Goal: Task Accomplishment & Management: Manage account settings

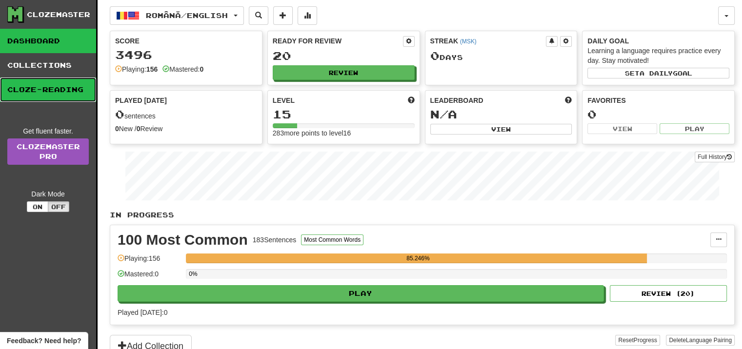
click at [53, 86] on link "Cloze-Reading" at bounding box center [48, 90] width 96 height 24
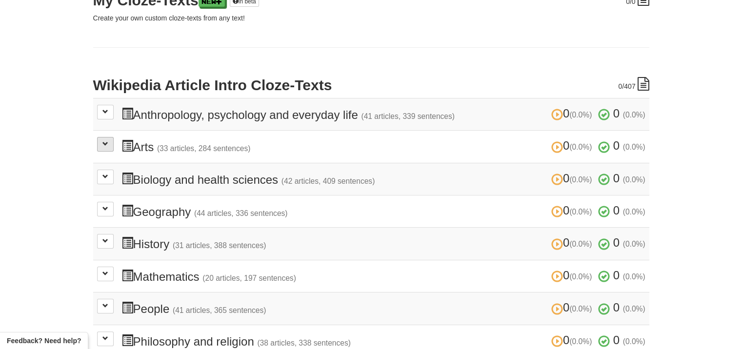
scroll to position [146, 0]
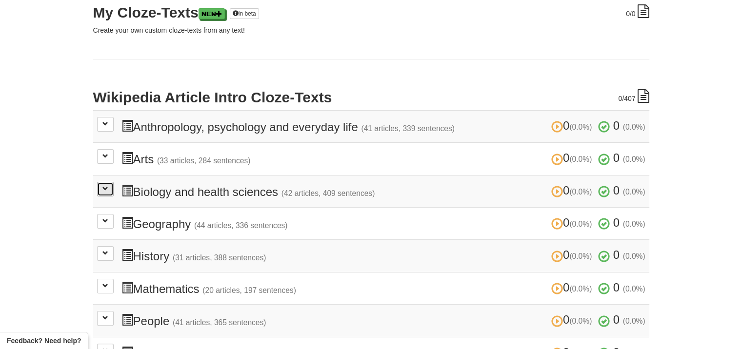
click at [105, 189] on span at bounding box center [105, 189] width 6 height 6
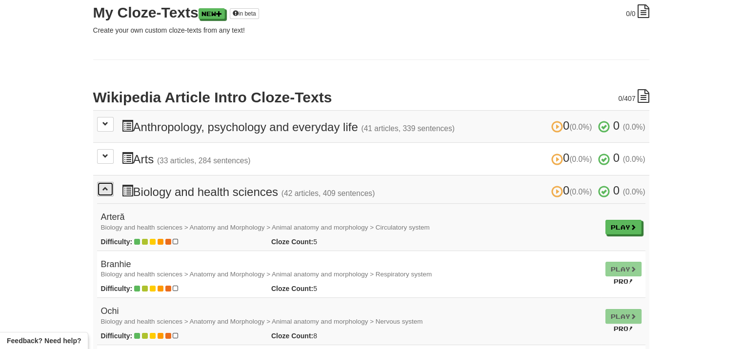
click at [105, 189] on span at bounding box center [105, 189] width 6 height 6
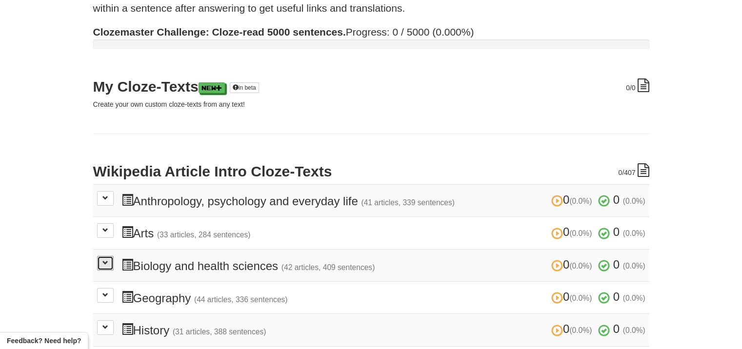
scroll to position [0, 0]
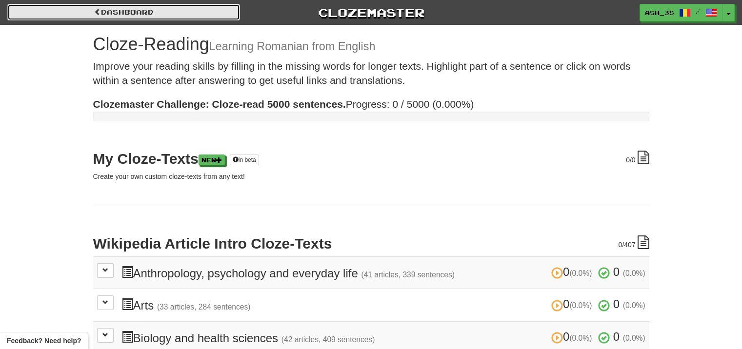
click at [30, 10] on link "Dashboard" at bounding box center [123, 12] width 233 height 17
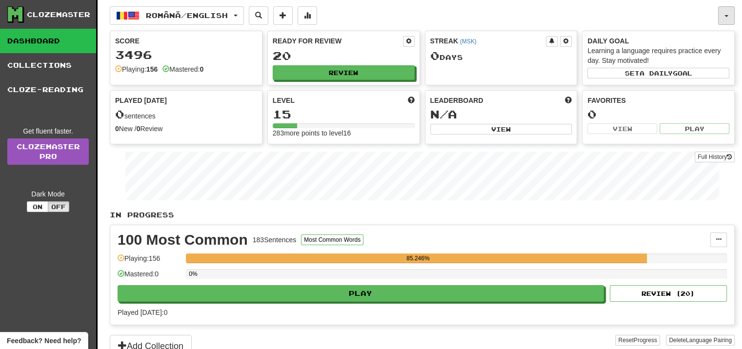
click at [722, 23] on button "button" at bounding box center [726, 15] width 17 height 19
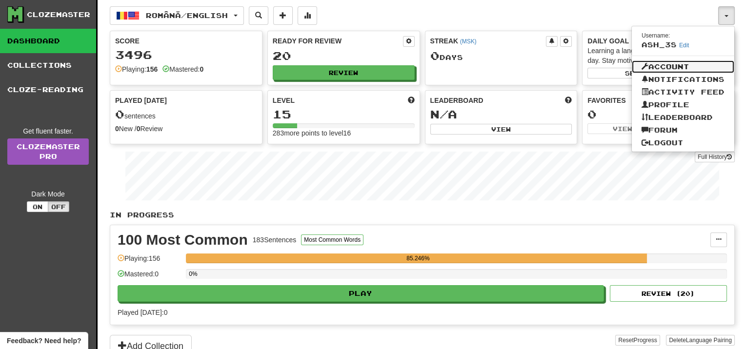
click at [655, 65] on link "Account" at bounding box center [683, 67] width 102 height 13
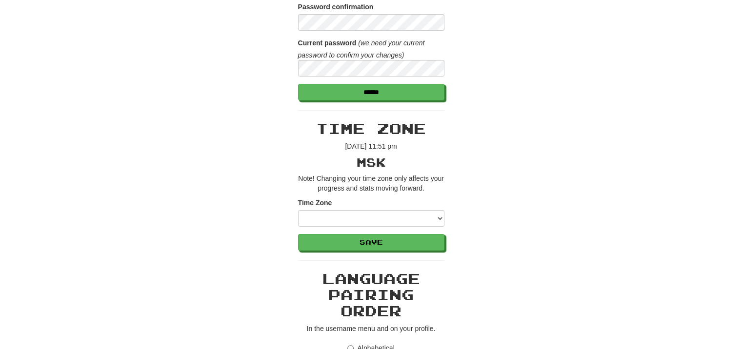
scroll to position [293, 0]
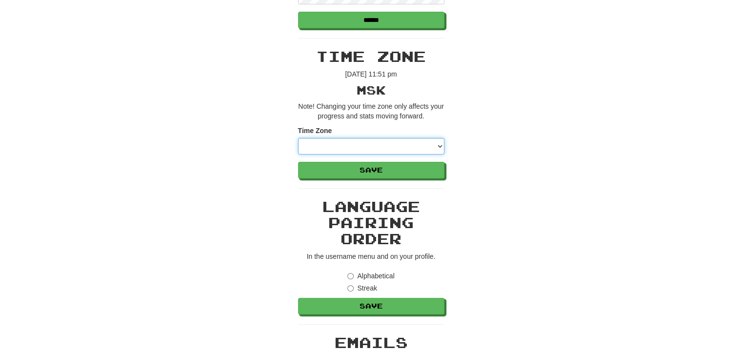
click at [437, 145] on select "**********" at bounding box center [371, 146] width 146 height 17
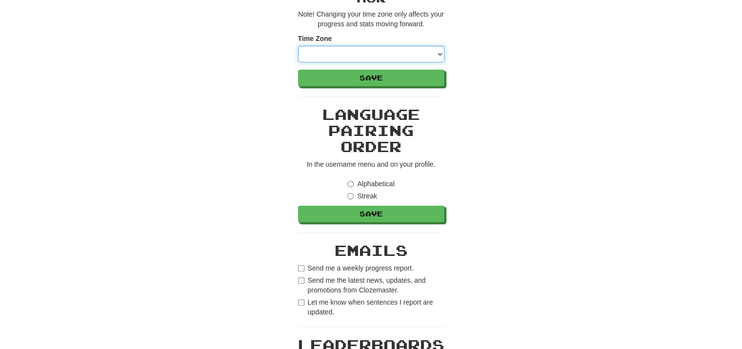
scroll to position [390, 0]
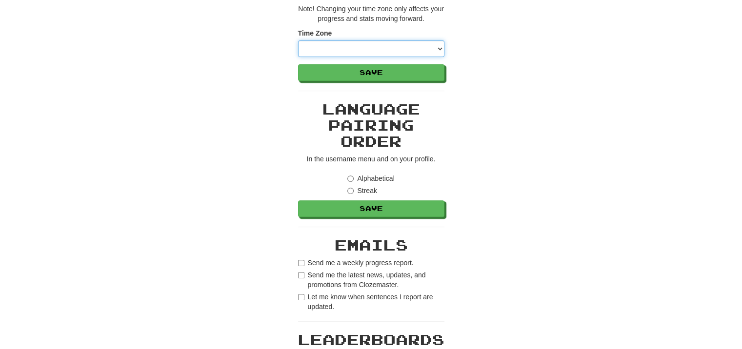
click at [404, 45] on select "**********" at bounding box center [371, 48] width 146 height 17
select select "**********"
click at [298, 40] on select "**********" at bounding box center [371, 48] width 146 height 17
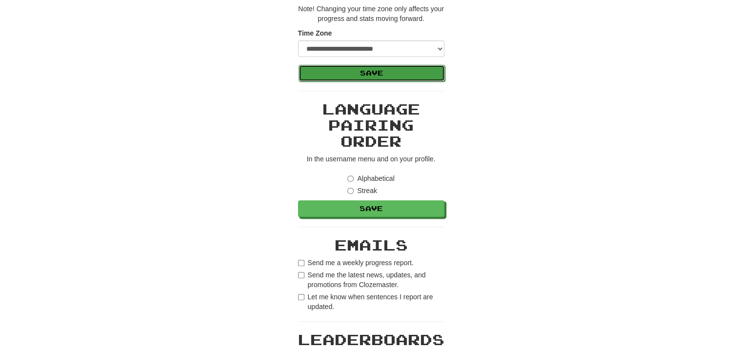
click at [370, 78] on button "Save" at bounding box center [372, 73] width 146 height 17
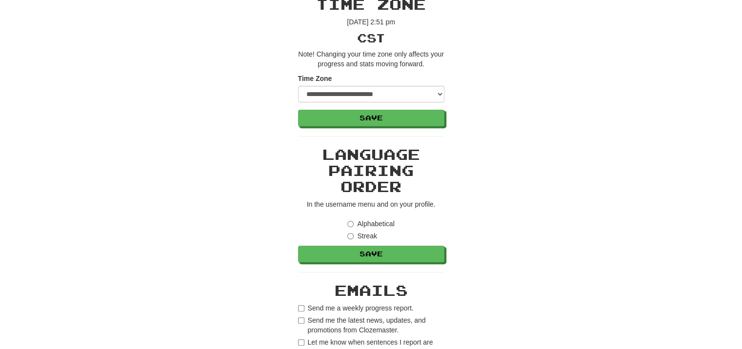
scroll to position [537, 0]
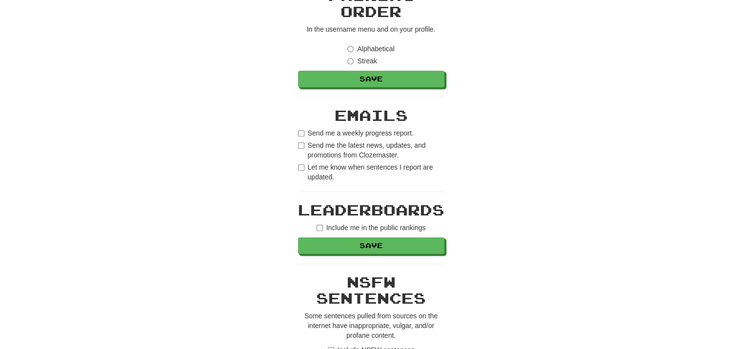
click at [390, 129] on label "Send me a weekly progress report." at bounding box center [356, 133] width 116 height 10
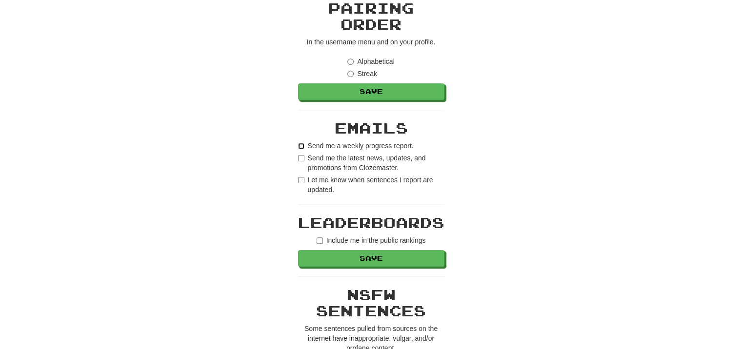
scroll to position [586, 0]
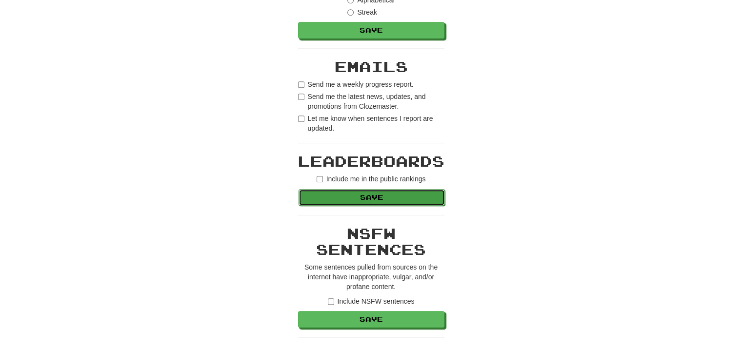
click at [380, 199] on button "Save" at bounding box center [372, 197] width 146 height 17
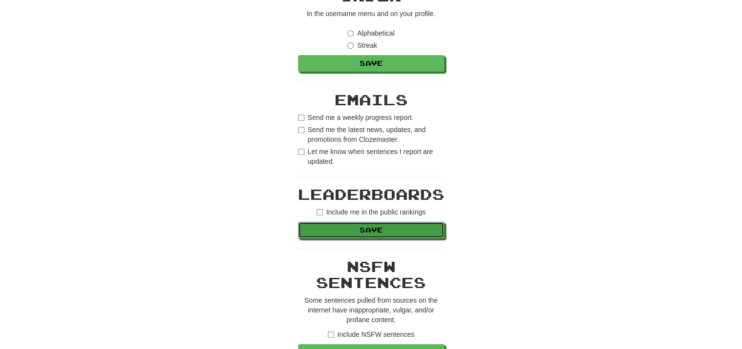
scroll to position [439, 0]
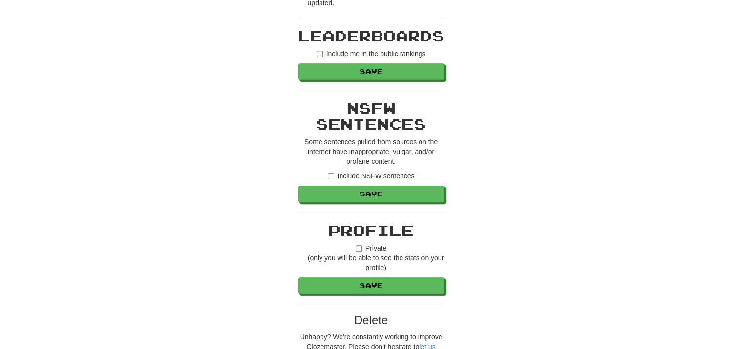
scroll to position [763, 0]
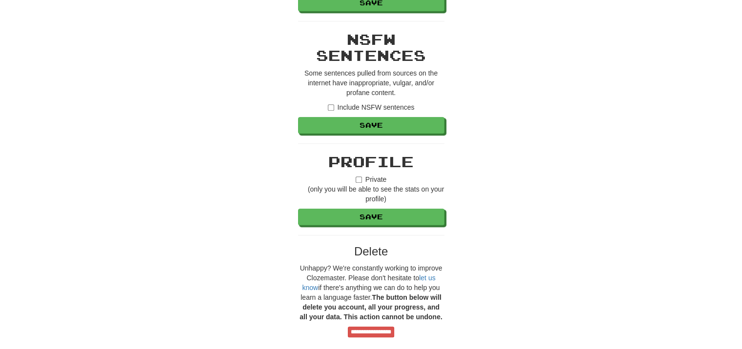
click at [371, 106] on label "Include NSFW sentences" at bounding box center [371, 107] width 87 height 10
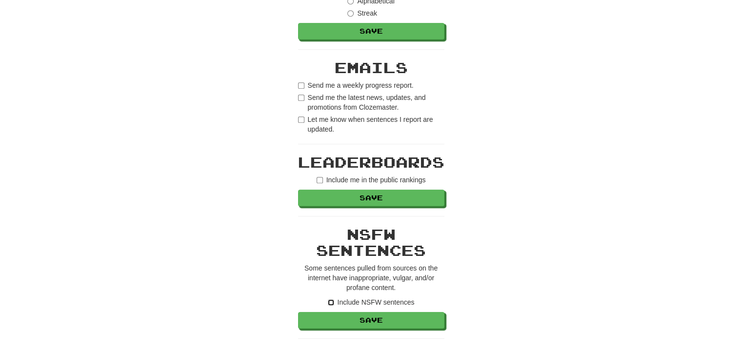
scroll to position [617, 0]
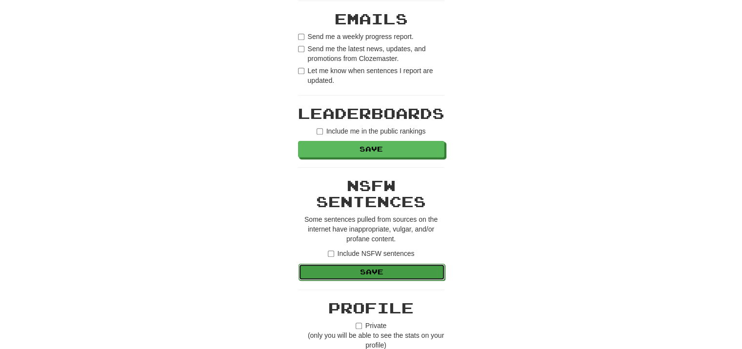
click at [389, 271] on button "Save" at bounding box center [372, 272] width 146 height 17
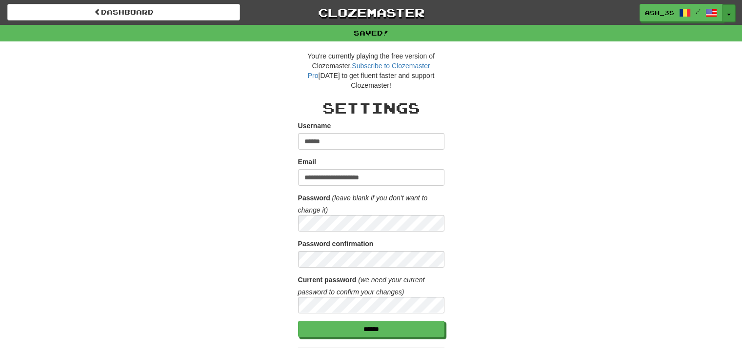
click at [730, 16] on button "Toggle Dropdown" at bounding box center [729, 13] width 13 height 18
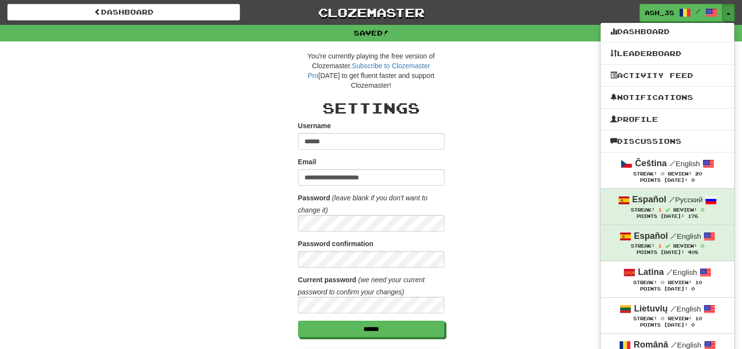
click at [660, 39] on ul "Dashboard Leaderboard Activity Feed Notifications Profile Discussions Čeština /…" at bounding box center [667, 300] width 135 height 557
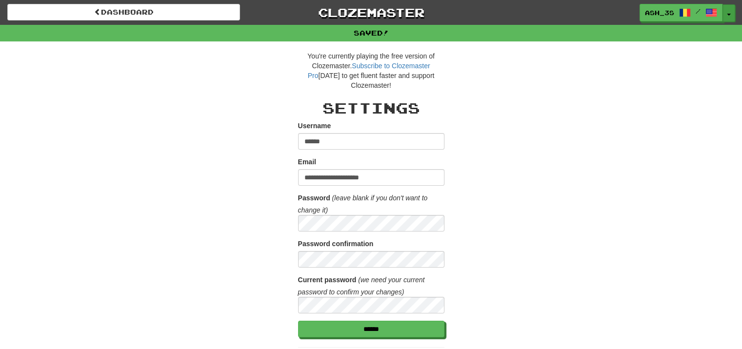
click at [731, 18] on button "Toggle Dropdown" at bounding box center [729, 13] width 13 height 18
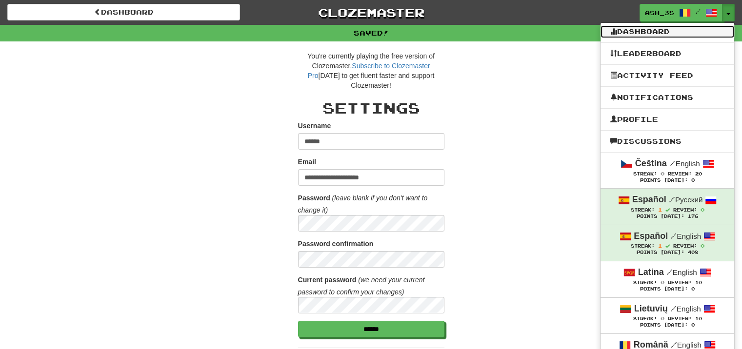
click at [675, 29] on link "Dashboard" at bounding box center [668, 31] width 134 height 13
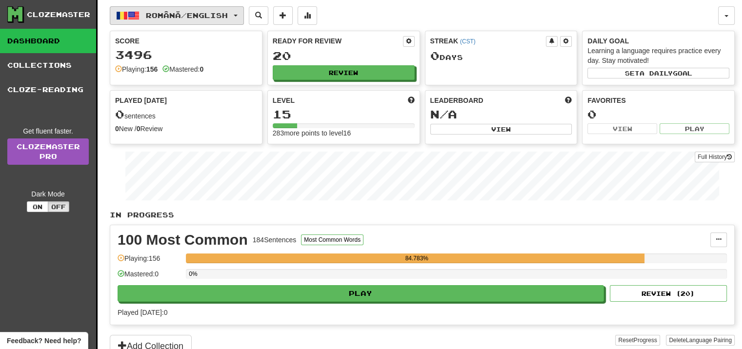
click at [238, 12] on button "Română / English" at bounding box center [177, 15] width 134 height 19
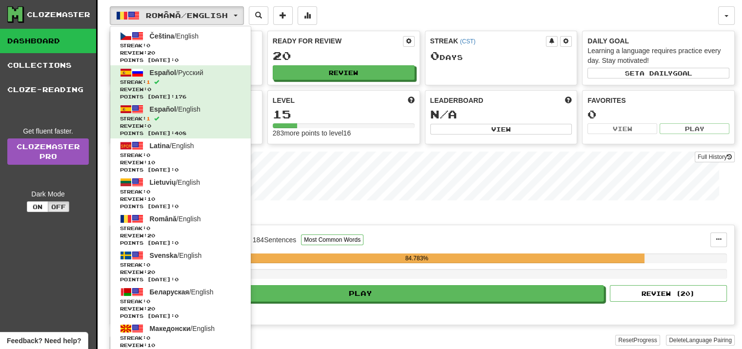
click at [474, 16] on div "Română / English Čeština / English Streak: 0 Review: 20 Points [DATE]: 0 Españo…" at bounding box center [414, 15] width 608 height 19
